Goal: Information Seeking & Learning: Learn about a topic

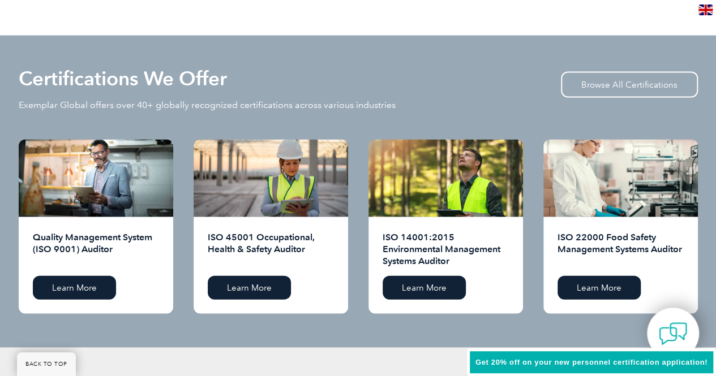
scroll to position [1131, 0]
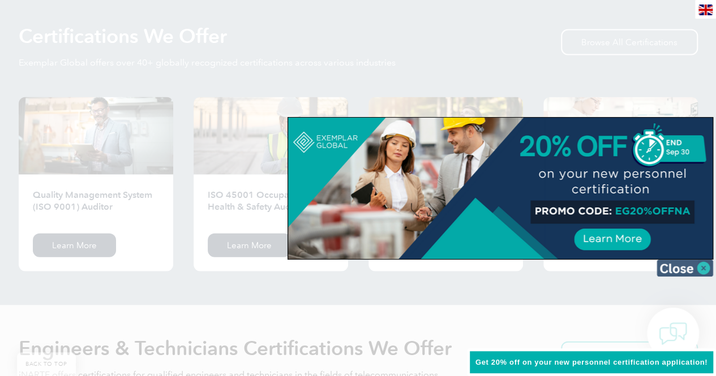
click at [671, 270] on img at bounding box center [685, 268] width 57 height 17
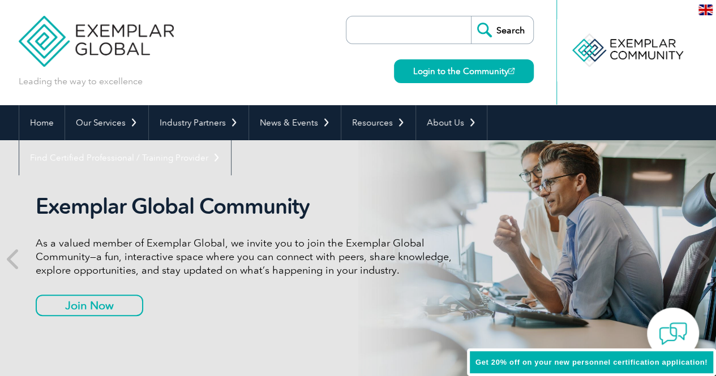
scroll to position [0, 0]
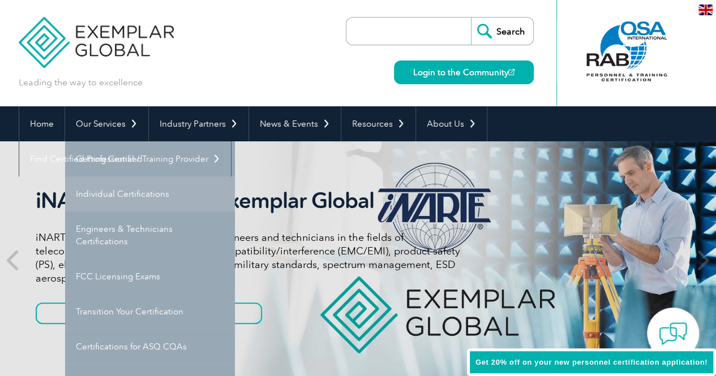
click at [111, 195] on link "Individual Certifications" at bounding box center [150, 194] width 170 height 35
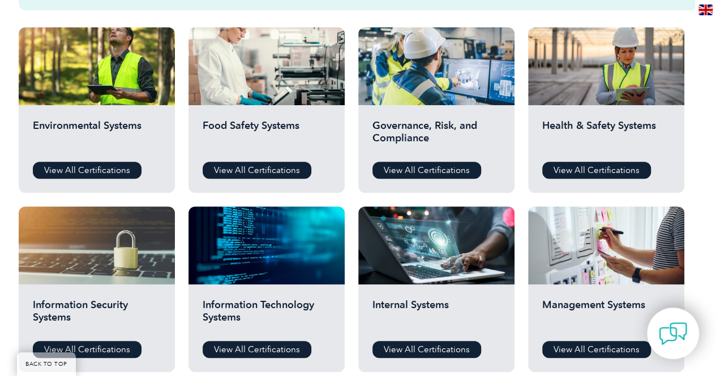
scroll to position [398, 0]
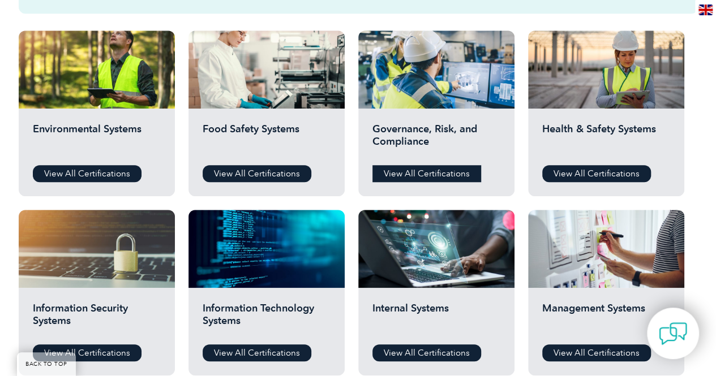
click at [424, 169] on link "View All Certifications" at bounding box center [426, 173] width 109 height 17
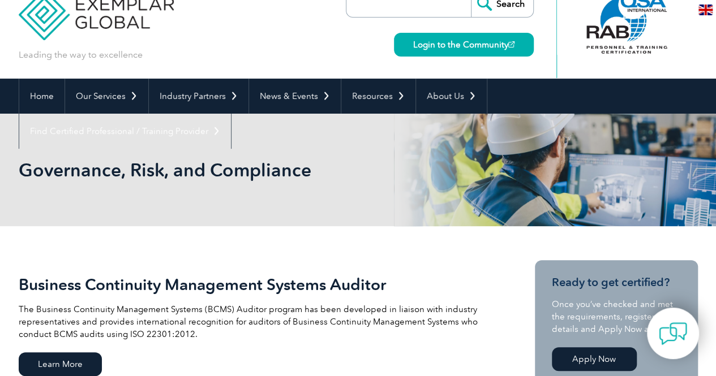
scroll to position [10, 0]
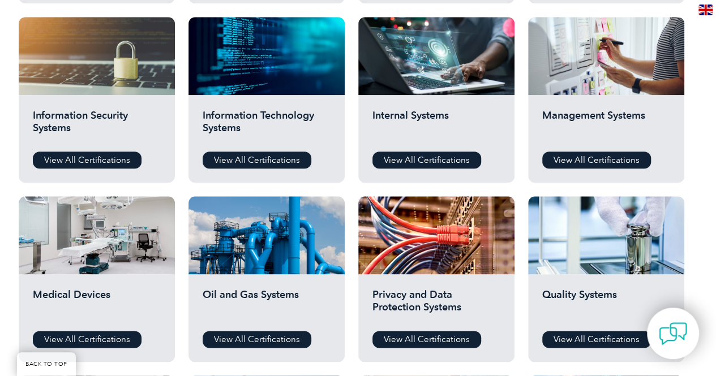
scroll to position [593, 0]
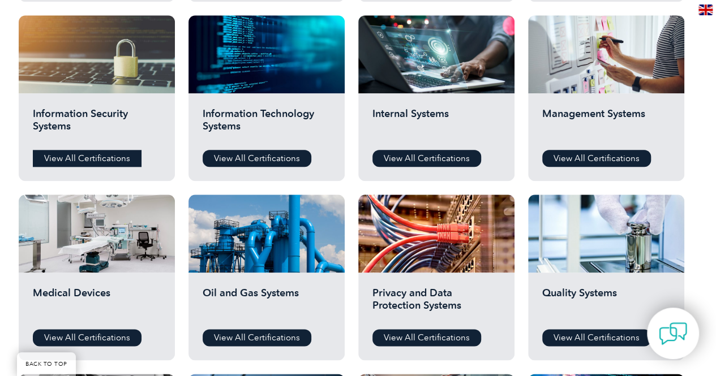
click at [80, 160] on link "View All Certifications" at bounding box center [87, 158] width 109 height 17
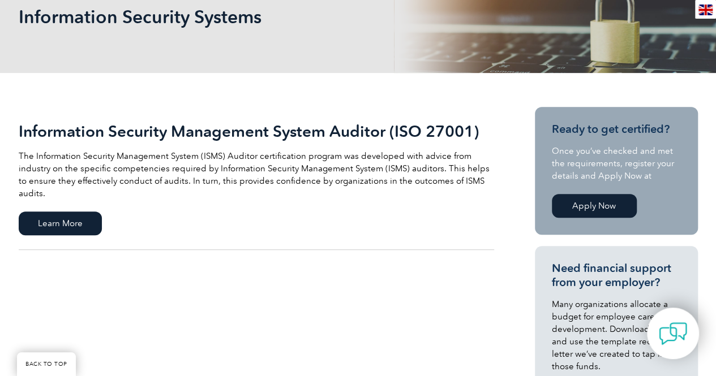
scroll to position [198, 0]
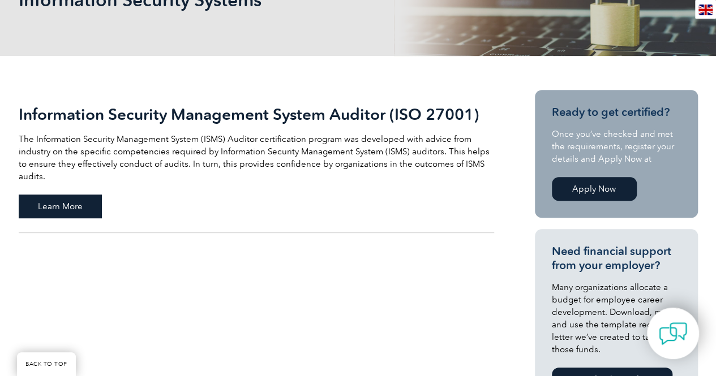
click at [84, 195] on span "Learn More" at bounding box center [60, 207] width 83 height 24
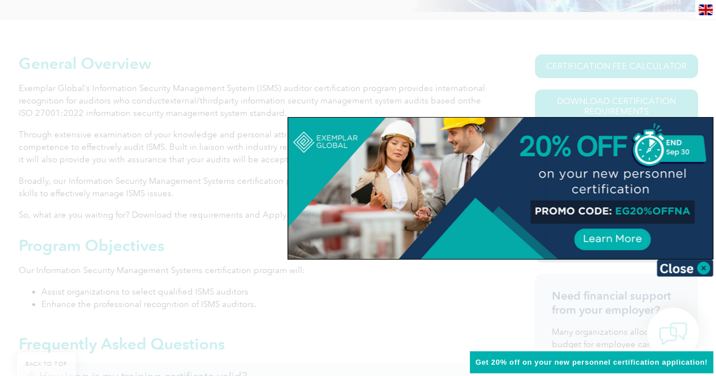
scroll to position [226, 0]
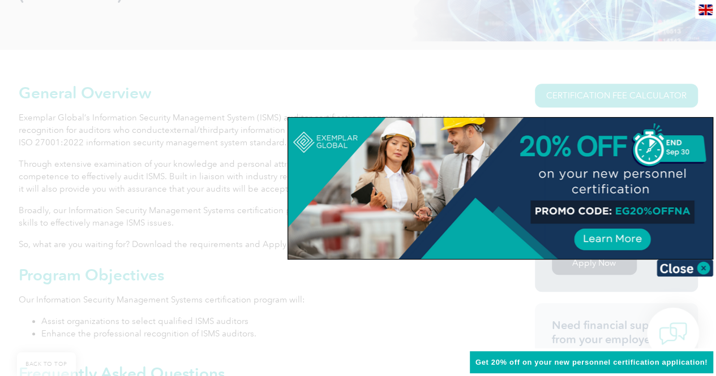
click at [676, 270] on img at bounding box center [685, 268] width 57 height 17
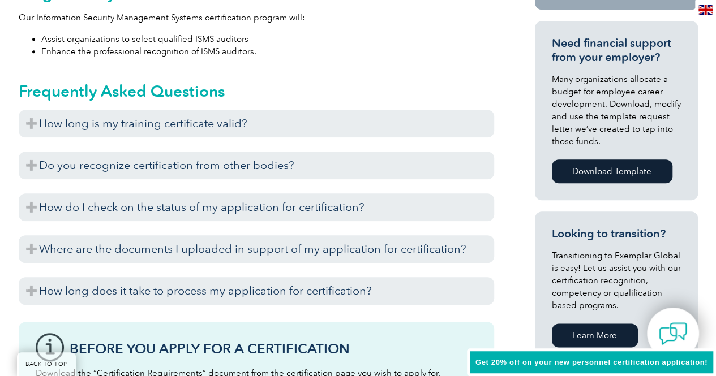
scroll to position [531, 0]
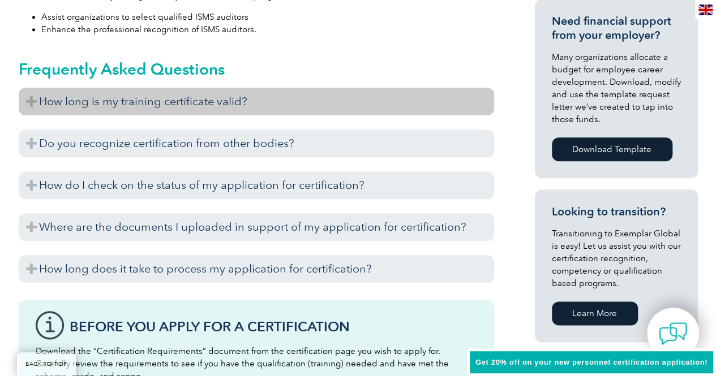
click at [30, 98] on h3 "How long is my training certificate valid?" at bounding box center [256, 102] width 475 height 28
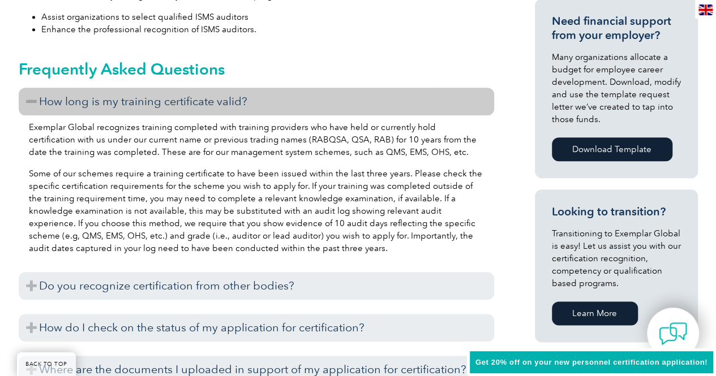
click at [30, 98] on h3 "How long is my training certificate valid?" at bounding box center [256, 102] width 475 height 28
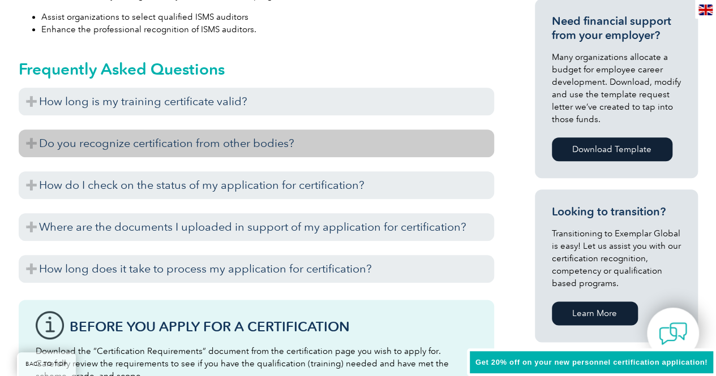
click at [33, 143] on h3 "Do you recognize certification from other bodies?" at bounding box center [256, 144] width 475 height 28
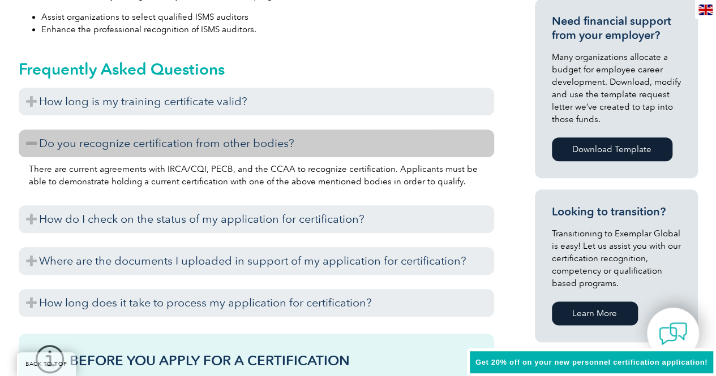
click at [33, 143] on h3 "Do you recognize certification from other bodies?" at bounding box center [256, 144] width 475 height 28
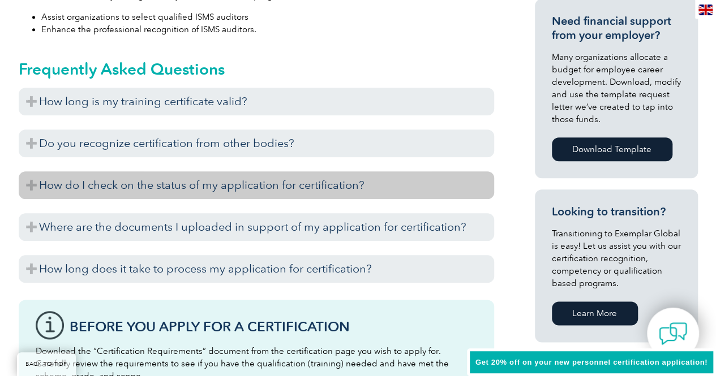
click at [31, 185] on h3 "How do I check on the status of my application for certification?" at bounding box center [256, 185] width 475 height 28
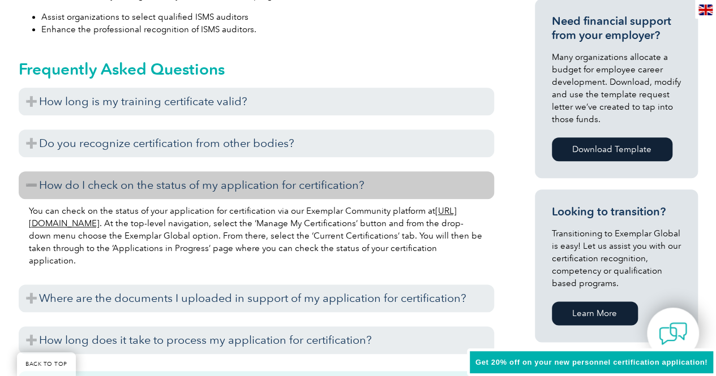
click at [31, 185] on h3 "How do I check on the status of my application for certification?" at bounding box center [256, 185] width 475 height 28
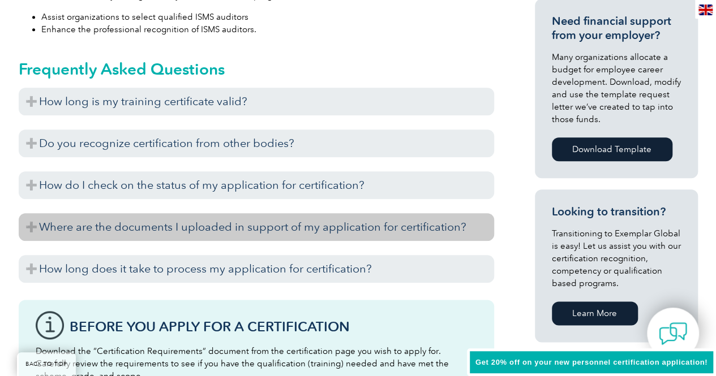
click at [31, 222] on h3 "Where are the documents I uploaded in support of my application for certificati…" at bounding box center [256, 227] width 475 height 28
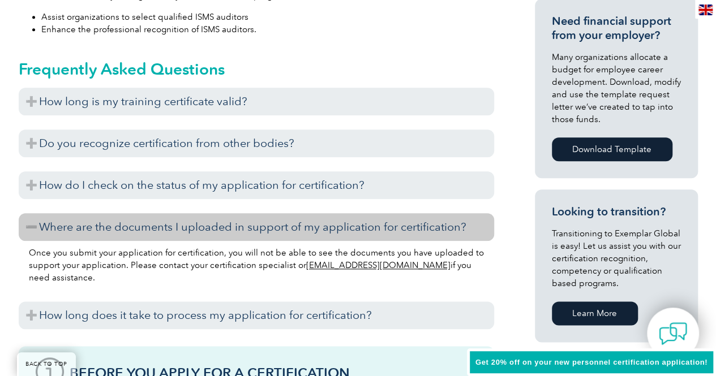
click at [31, 222] on h3 "Where are the documents I uploaded in support of my application for certificati…" at bounding box center [256, 227] width 475 height 28
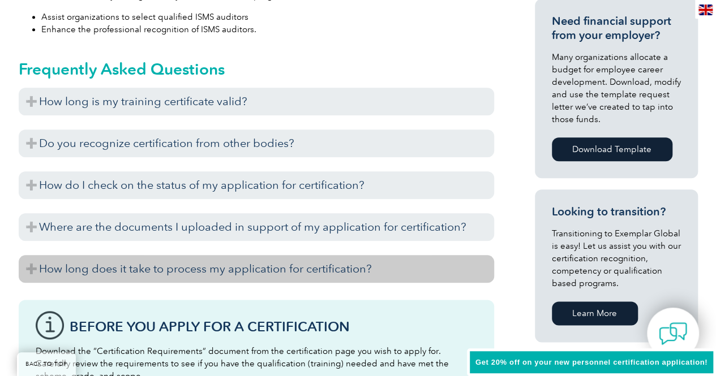
click at [34, 268] on h3 "How long does it take to process my application for certification?" at bounding box center [256, 269] width 475 height 28
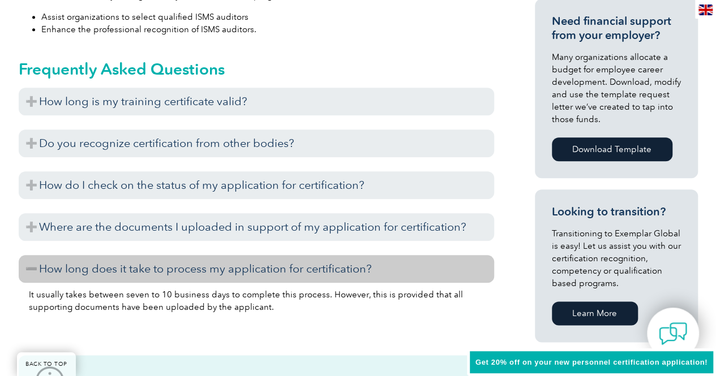
click at [34, 268] on h3 "How long does it take to process my application for certification?" at bounding box center [256, 269] width 475 height 28
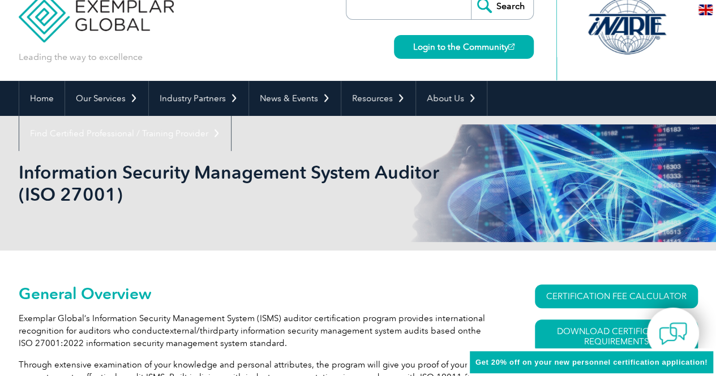
scroll to position [0, 0]
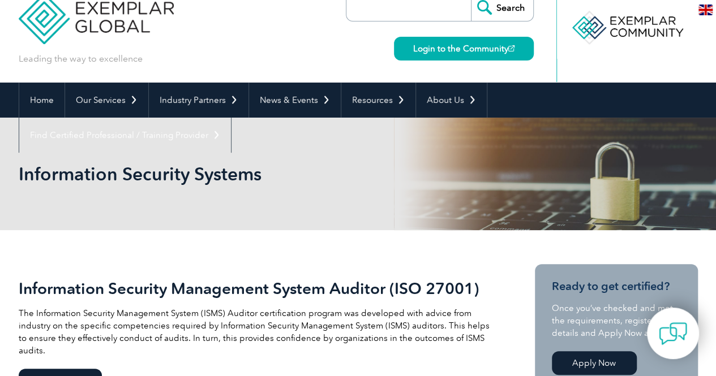
scroll to position [22, 0]
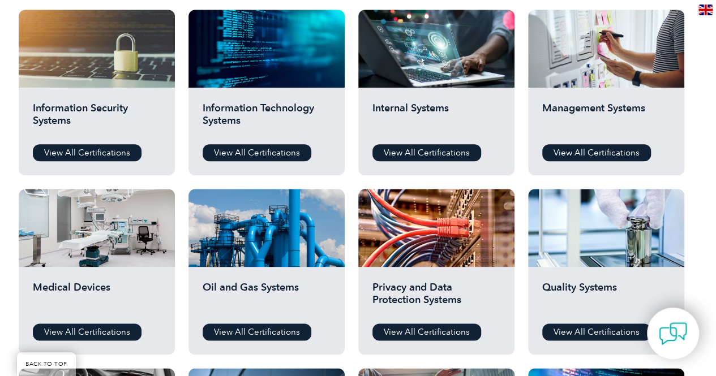
scroll to position [611, 0]
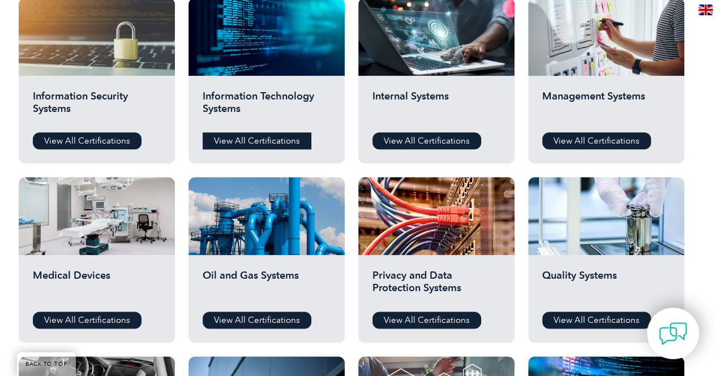
click at [269, 139] on link "View All Certifications" at bounding box center [257, 140] width 109 height 17
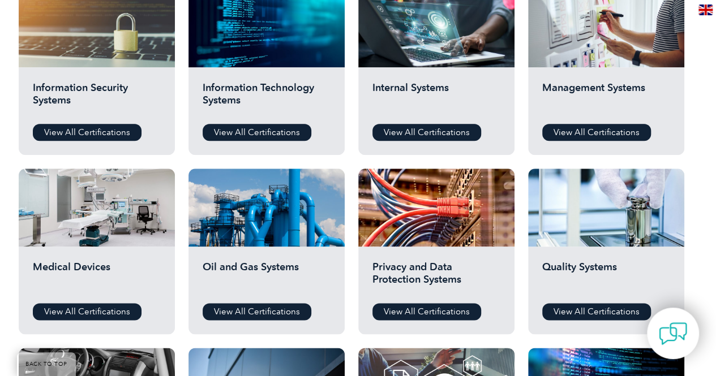
scroll to position [621, 0]
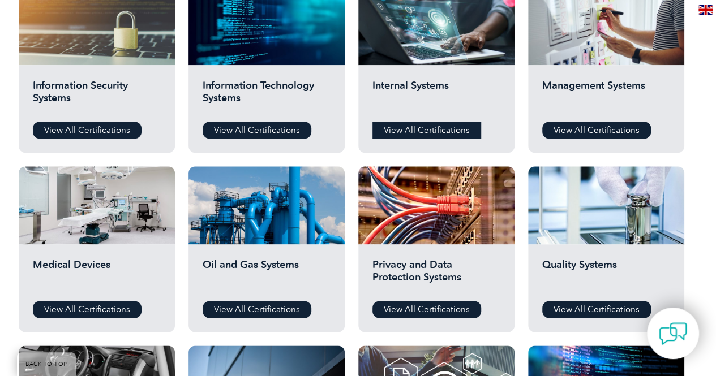
click at [413, 127] on link "View All Certifications" at bounding box center [426, 130] width 109 height 17
click at [621, 128] on link "View All Certifications" at bounding box center [596, 130] width 109 height 17
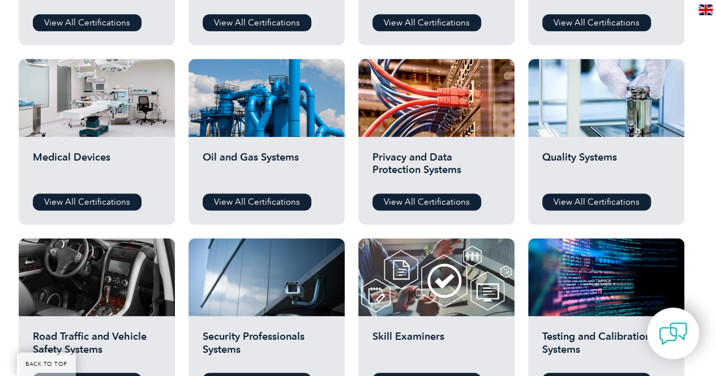
scroll to position [786, 0]
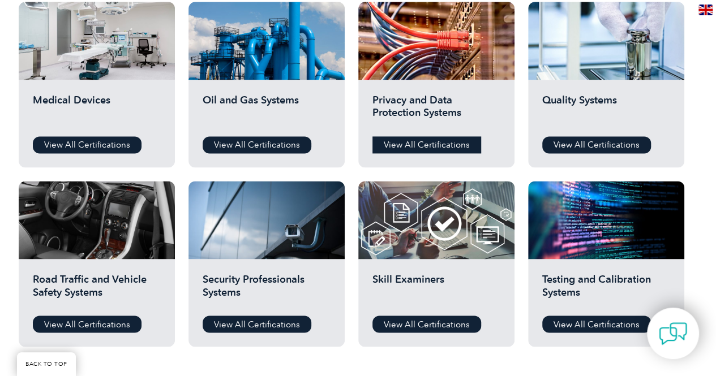
click at [424, 140] on link "View All Certifications" at bounding box center [426, 144] width 109 height 17
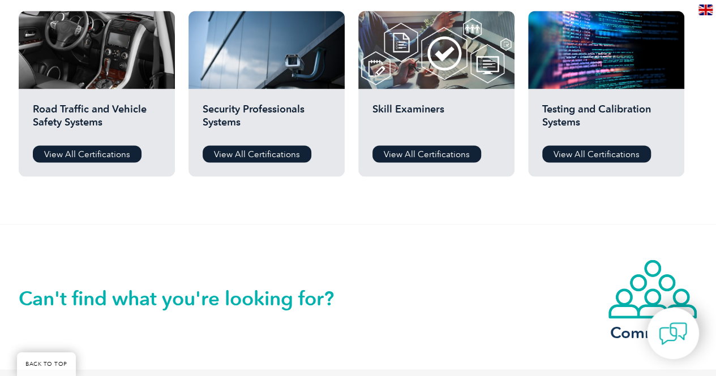
scroll to position [958, 0]
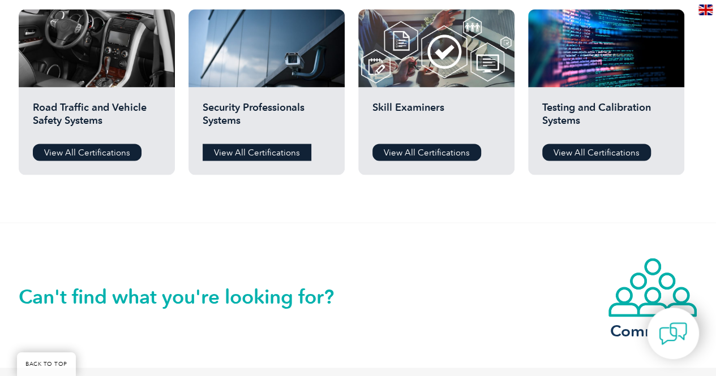
click at [246, 149] on link "View All Certifications" at bounding box center [257, 152] width 109 height 17
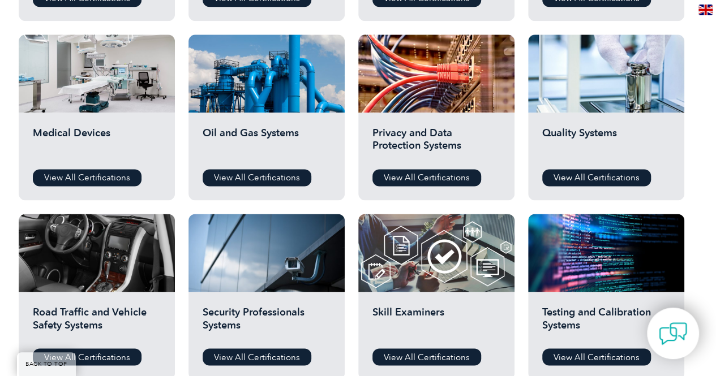
scroll to position [752, 0]
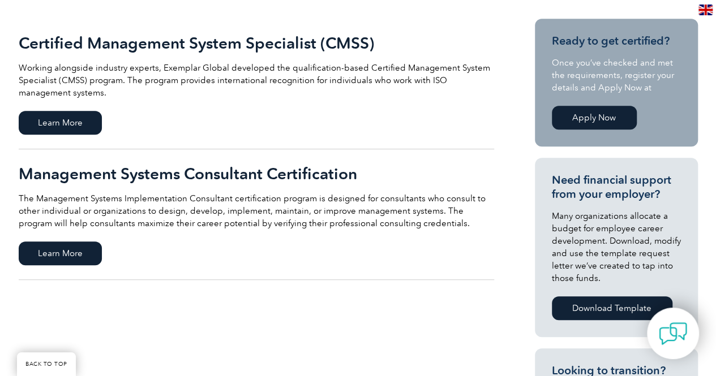
scroll to position [271, 0]
